Goal: Task Accomplishment & Management: Use online tool/utility

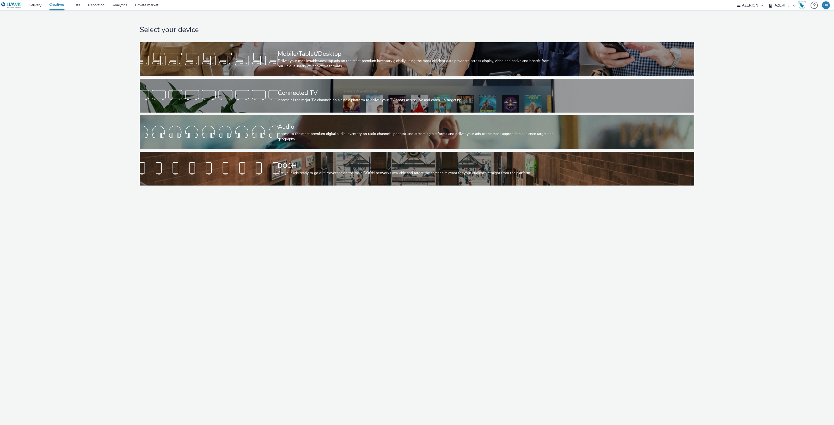
select select "79162ed7-0017-4339-93b0-3399b708648f"
click at [356, 67] on div "Deliver your mobile/tablet/desktop ads on the most premium inventory globally u…" at bounding box center [416, 63] width 276 height 11
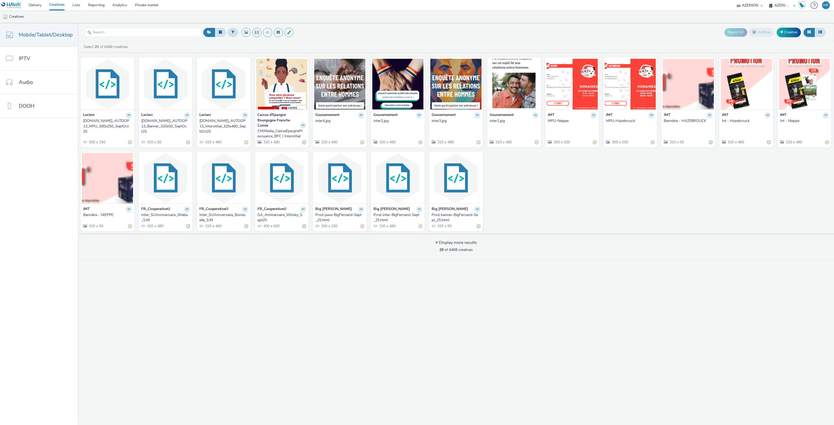
drag, startPoint x: 678, startPoint y: 125, endPoint x: 671, endPoint y: 116, distance: 11.3
drag, startPoint x: 671, startPoint y: 116, endPoint x: 667, endPoint y: 119, distance: 5.1
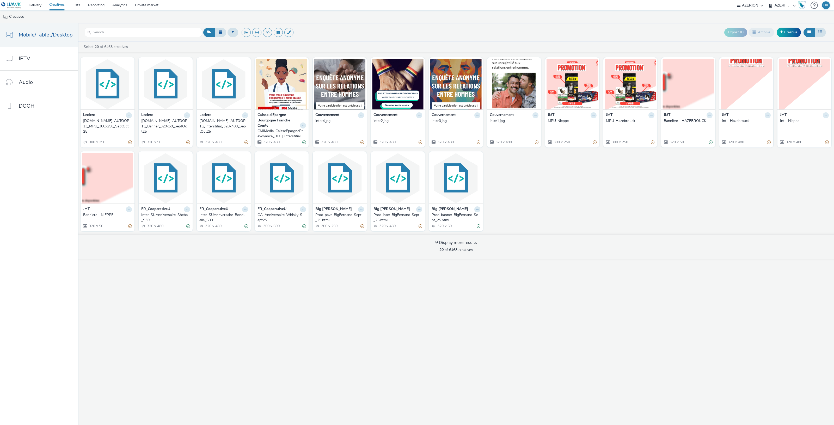
click at [627, 115] on div "JMT" at bounding box center [630, 115] width 49 height 6
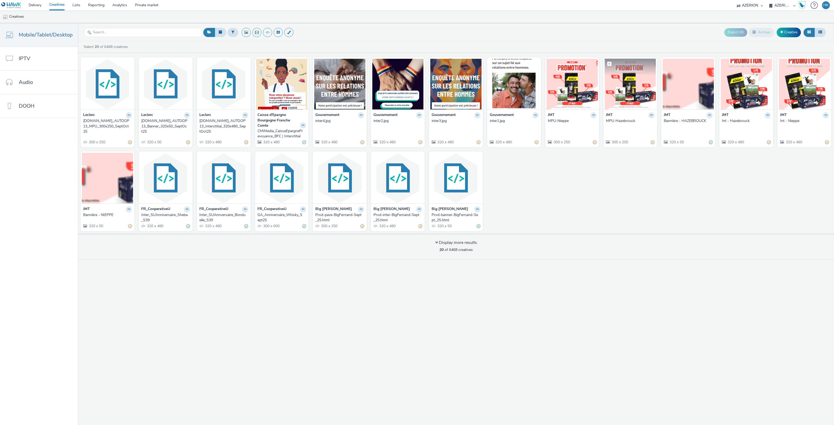
click at [626, 96] on img at bounding box center [630, 84] width 51 height 51
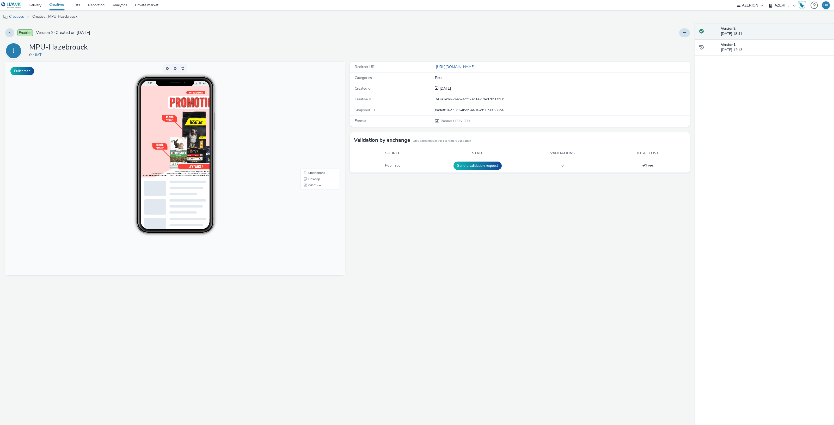
click at [176, 129] on img at bounding box center [195, 131] width 109 height 91
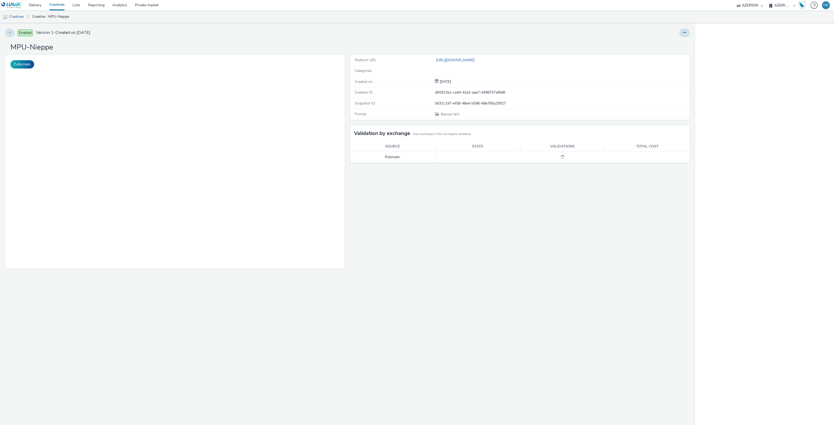
select select "79162ed7-0017-4339-93b0-3399b708648f"
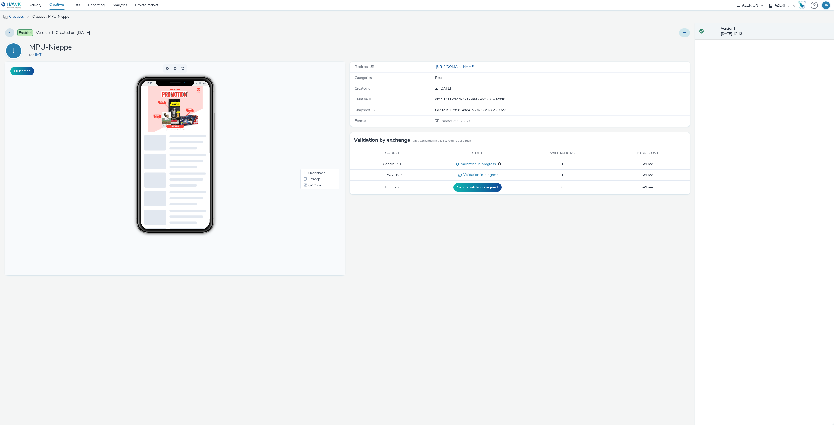
click at [684, 32] on icon at bounding box center [684, 33] width 3 height 4
click at [670, 41] on link "Edit" at bounding box center [670, 43] width 39 height 10
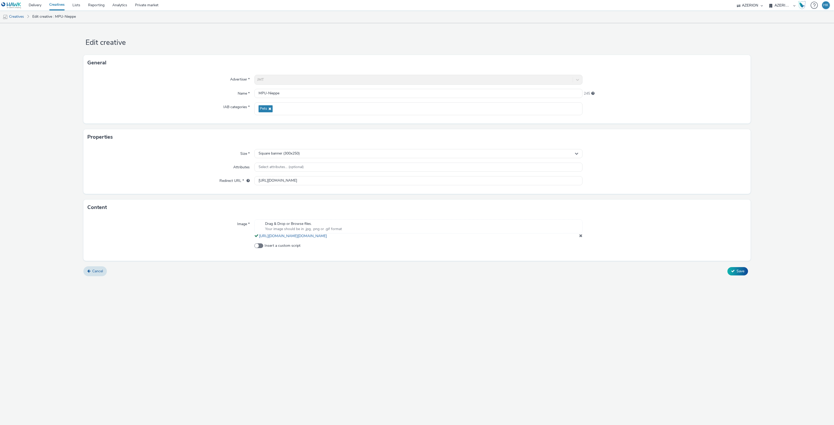
click at [580, 235] on span at bounding box center [580, 236] width 3 height 4
click at [356, 233] on div "Drag & Drop or Browse files. Your image should be in .jpg, .png or .gif format" at bounding box center [418, 226] width 328 height 14
click at [310, 155] on div "Square banner (300x250)" at bounding box center [418, 153] width 328 height 9
click at [291, 167] on input "text" at bounding box center [419, 164] width 328 height 9
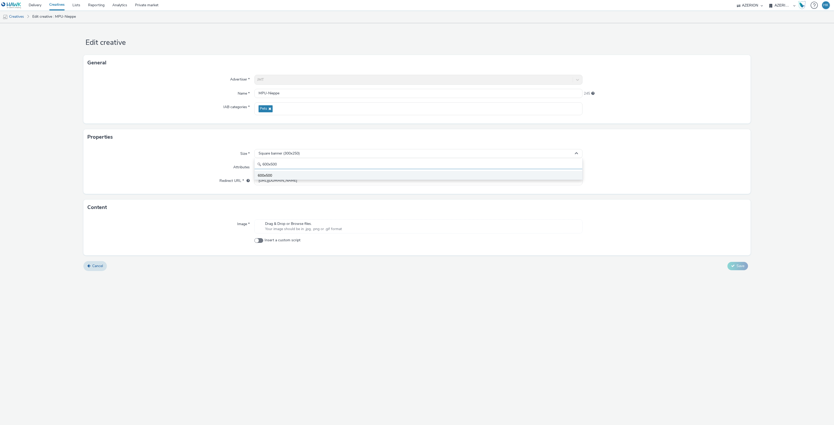
type input "600x500"
click at [288, 176] on li "600x500" at bounding box center [419, 175] width 328 height 9
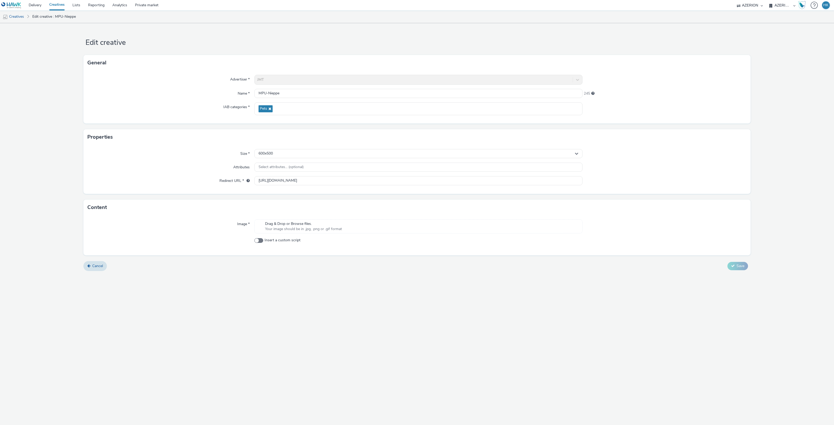
click at [300, 227] on span "Your image should be in .jpg, .png or .gif format" at bounding box center [303, 228] width 77 height 5
click at [737, 270] on button "Save" at bounding box center [737, 273] width 21 height 8
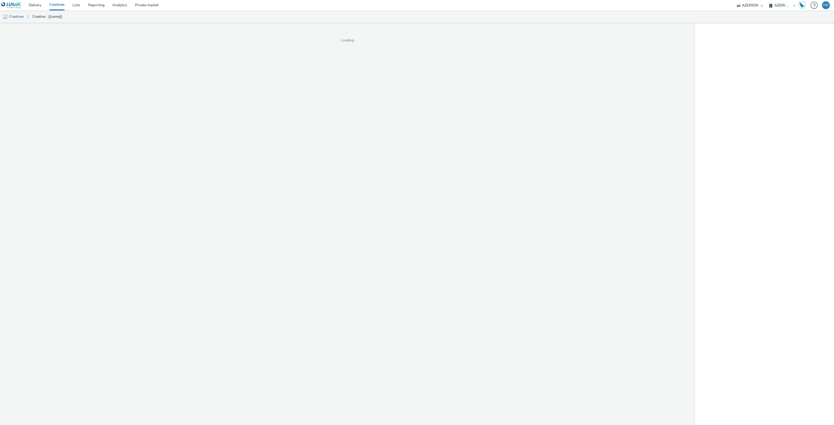
select select "79162ed7-0017-4339-93b0-3399b708648f"
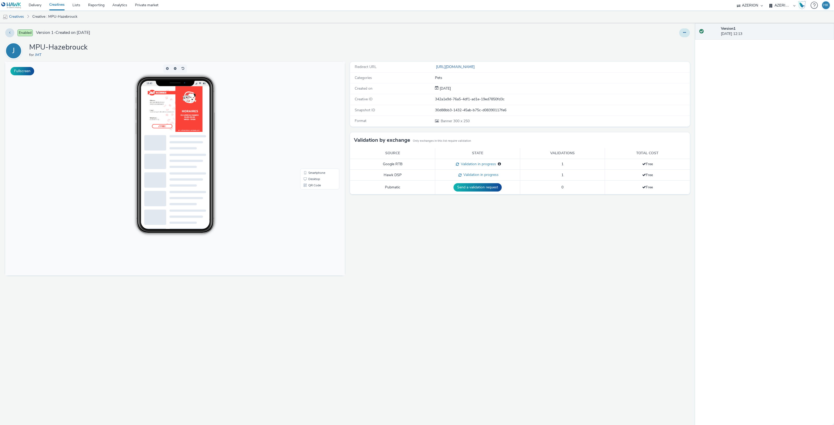
click at [685, 29] on button at bounding box center [684, 32] width 11 height 9
click at [672, 42] on link "Edit" at bounding box center [670, 43] width 39 height 10
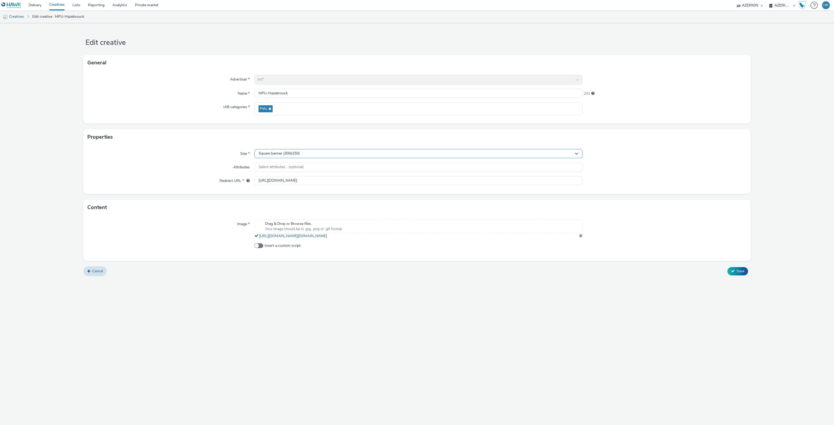
click at [309, 154] on div "Square banner (300x250)" at bounding box center [418, 153] width 328 height 9
click at [303, 164] on input "text" at bounding box center [419, 164] width 328 height 9
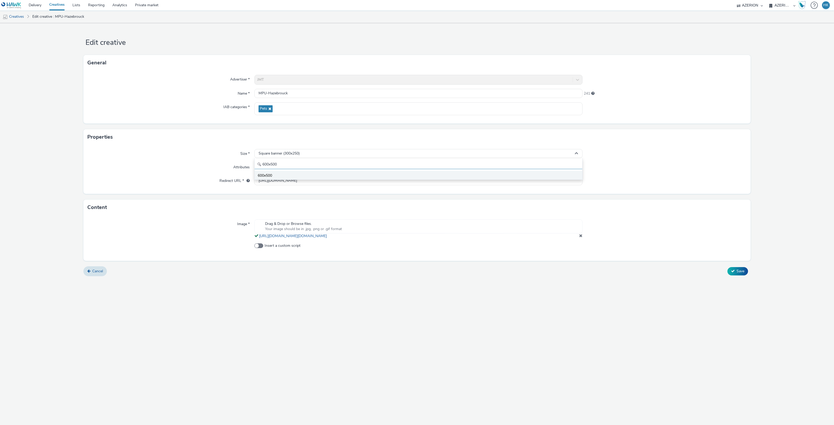
type input "600x500"
click at [304, 173] on li "600x500" at bounding box center [419, 175] width 328 height 9
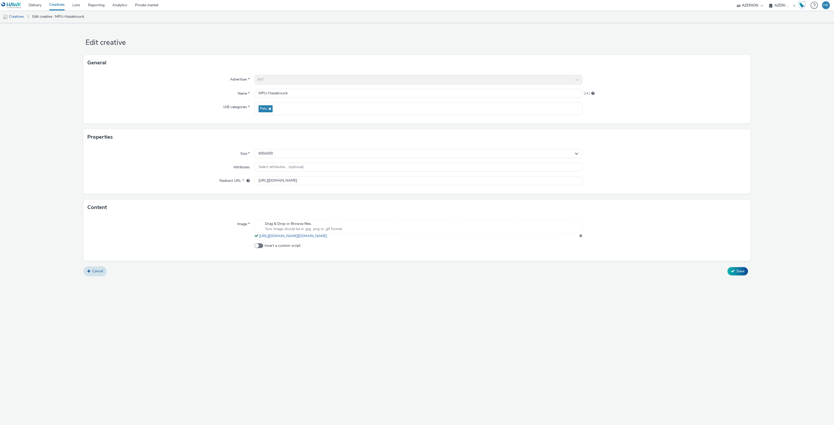
click at [405, 227] on div "Drag & Drop or Browse files. Your image should be in .jpg, .png or .gif format" at bounding box center [418, 226] width 328 height 14
click at [581, 234] on span at bounding box center [580, 236] width 3 height 4
click at [395, 230] on div "Drag & Drop or Browse files. Your image should be in .jpg, .png or .gif format" at bounding box center [418, 226] width 328 height 14
click at [730, 274] on button "Save" at bounding box center [737, 273] width 21 height 8
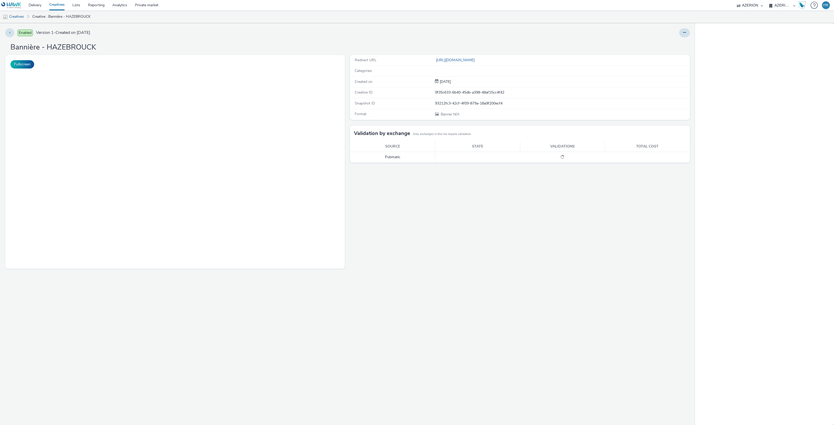
select select "79162ed7-0017-4339-93b0-3399b708648f"
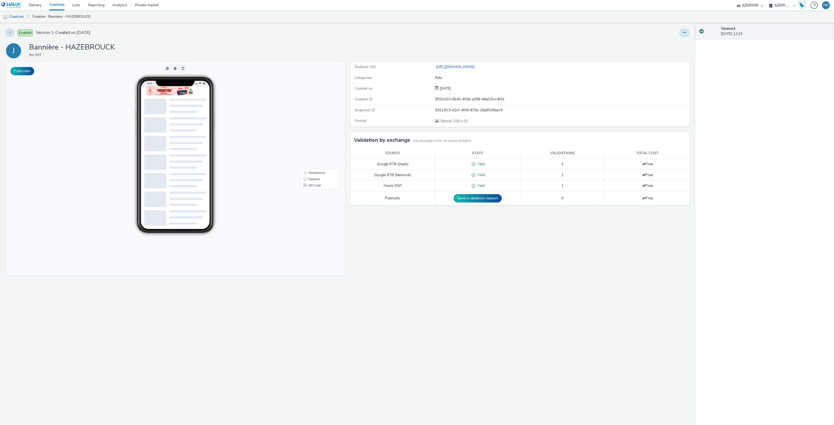
click at [683, 33] on icon at bounding box center [684, 33] width 3 height 4
click at [665, 38] on link "Edit" at bounding box center [670, 43] width 39 height 10
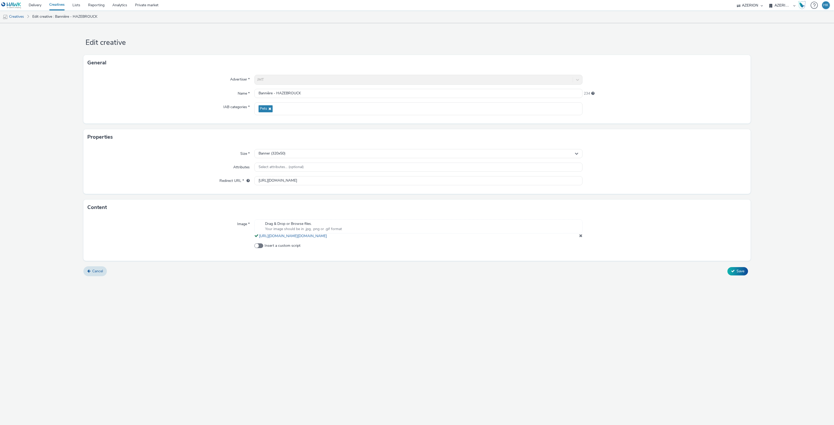
click at [330, 228] on span "Your image should be in .jpg, .png or .gif format" at bounding box center [303, 228] width 77 height 5
click at [580, 235] on span at bounding box center [580, 236] width 3 height 4
click at [412, 237] on div "Image * Drag & Drop or Browse files. Your image should be in .jpg, .png or .gif…" at bounding box center [416, 235] width 667 height 40
click at [412, 231] on div "Drag & Drop or Browse files. Your image should be in .jpg, .png or .gif format" at bounding box center [418, 226] width 328 height 14
click at [737, 273] on span "Save" at bounding box center [741, 273] width 8 height 5
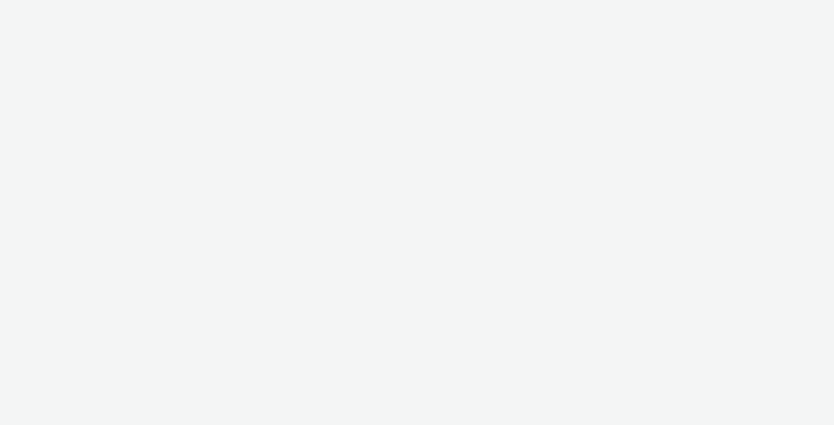
select select "79162ed7-0017-4339-93b0-3399b708648f"
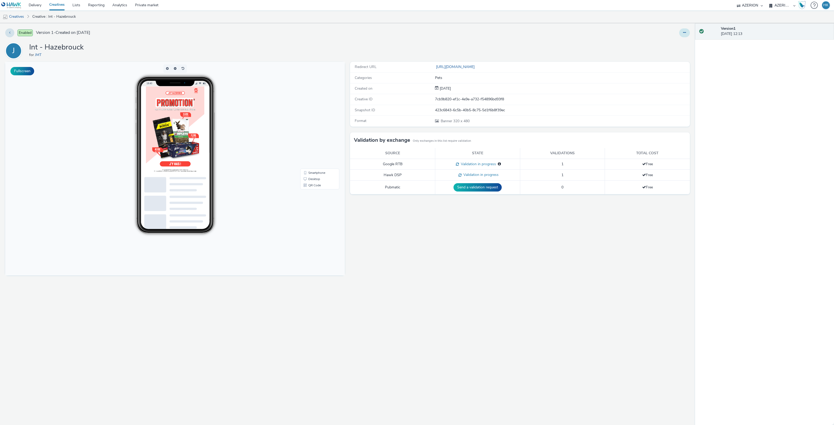
click at [683, 33] on icon at bounding box center [684, 33] width 3 height 4
click at [666, 43] on link "Edit" at bounding box center [670, 43] width 39 height 10
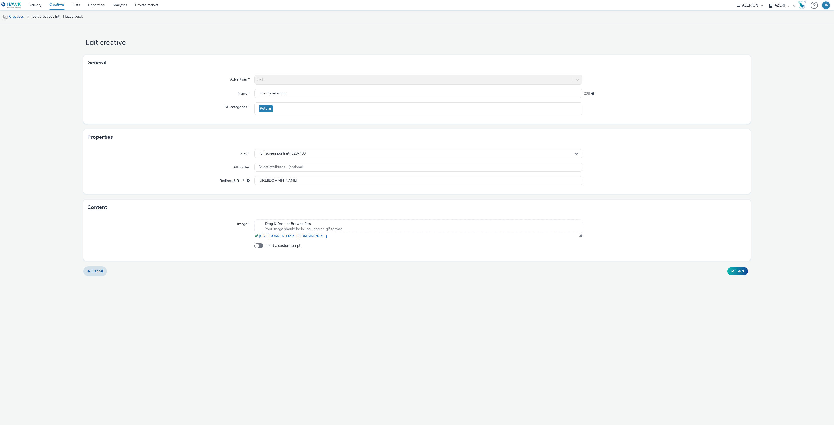
click at [581, 235] on span at bounding box center [580, 236] width 3 height 4
click at [422, 233] on div "Drag & Drop or Browse files. Your image should be in .jpg, .png or .gif format" at bounding box center [418, 226] width 328 height 14
click at [733, 274] on icon at bounding box center [733, 273] width 4 height 4
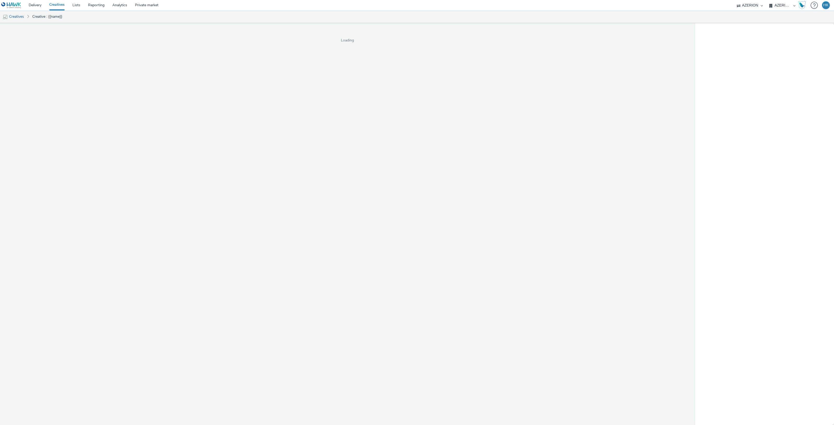
select select "79162ed7-0017-4339-93b0-3399b708648f"
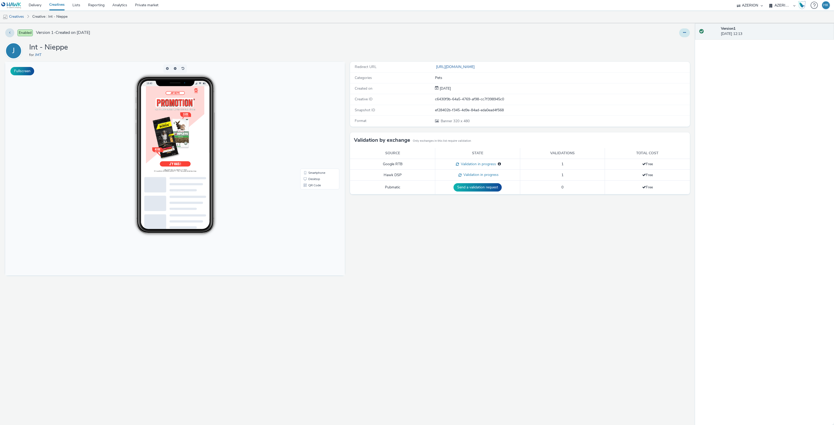
click at [682, 34] on button at bounding box center [684, 32] width 11 height 9
click at [675, 42] on link "Edit" at bounding box center [670, 43] width 39 height 10
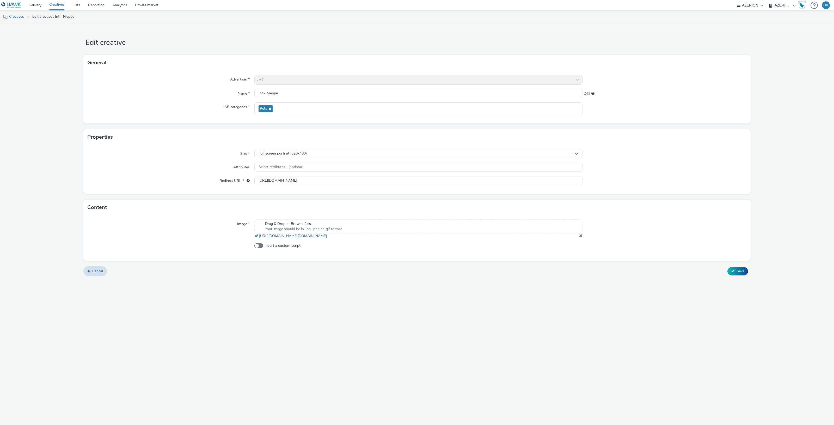
click at [578, 235] on div "Drag & Drop or Browse files. Your image should be in .jpg, .png or .gif format …" at bounding box center [418, 228] width 328 height 19
click at [581, 235] on span at bounding box center [580, 236] width 3 height 4
click at [409, 229] on div "Drag & Drop or Browse files. Your image should be in .jpg, .png or .gif format" at bounding box center [418, 226] width 328 height 14
click at [390, 226] on div "Drag & Drop or Browse files. Your image should be in .jpg, .png or .gif format" at bounding box center [418, 226] width 328 height 14
click at [730, 275] on button "Save" at bounding box center [737, 273] width 21 height 8
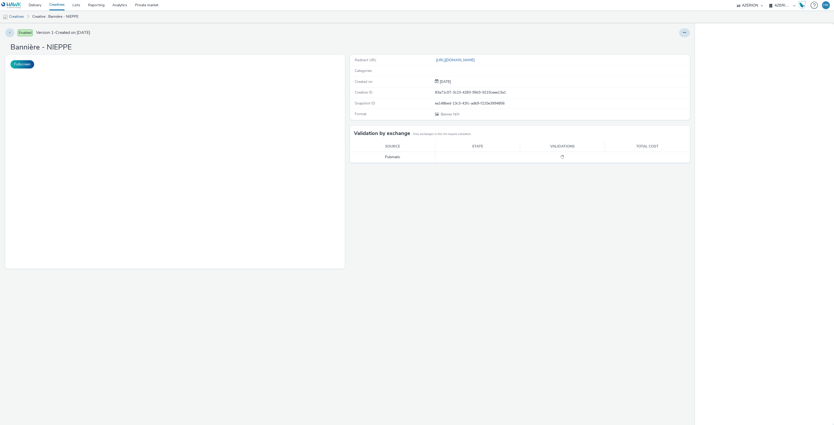
select select "79162ed7-0017-4339-93b0-3399b708648f"
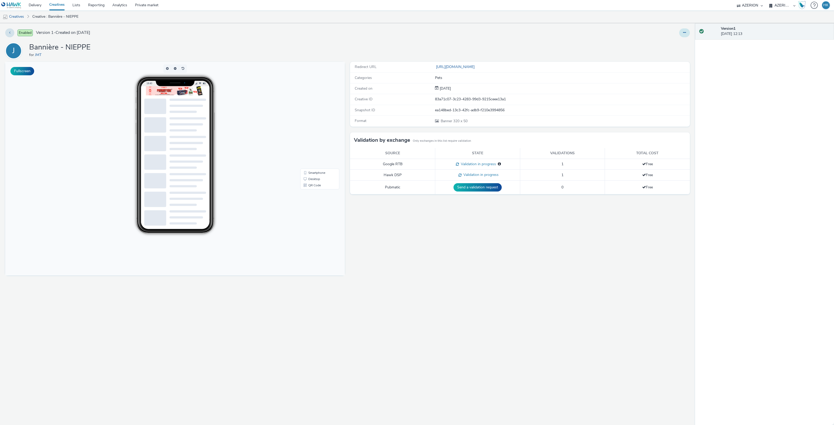
click at [686, 36] on button at bounding box center [684, 32] width 11 height 9
click at [671, 41] on link "Edit" at bounding box center [670, 43] width 39 height 10
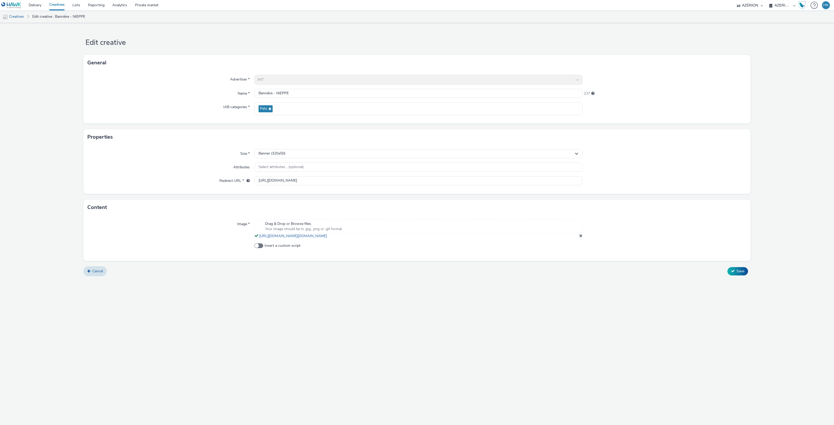
drag, startPoint x: 580, startPoint y: 236, endPoint x: 578, endPoint y: 236, distance: 2.9
click at [580, 236] on span at bounding box center [580, 236] width 3 height 4
click at [400, 226] on div "Drag & Drop or Browse files. Your image should be in .jpg, .png or .gif format" at bounding box center [418, 226] width 328 height 14
click at [733, 272] on icon at bounding box center [733, 273] width 4 height 4
